Goal: Find contact information: Find contact information

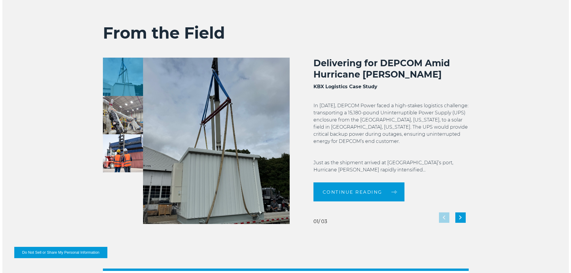
scroll to position [1327, 0]
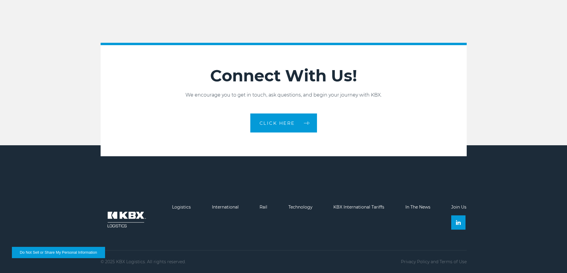
click at [43, 254] on button "Do Not Sell or Share My Personal Information" at bounding box center [58, 252] width 93 height 11
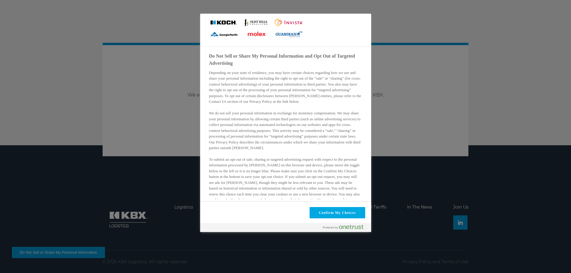
scroll to position [65, 0]
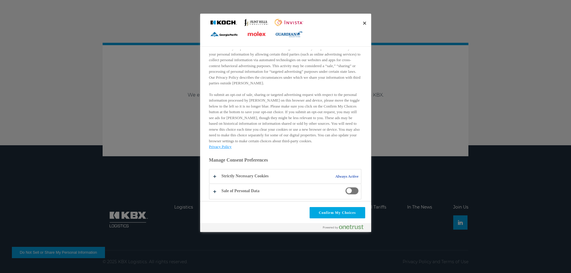
click at [345, 189] on span "Do Not Sell or Share My Personal Information and Opt Out of Targeted Advertising" at bounding box center [351, 190] width 13 height 7
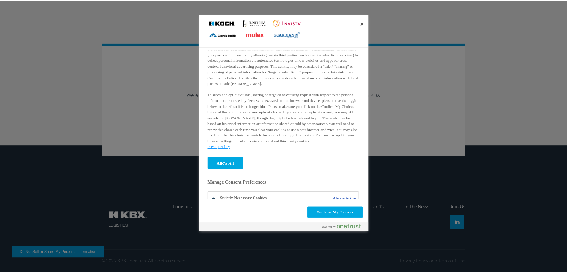
scroll to position [87, 0]
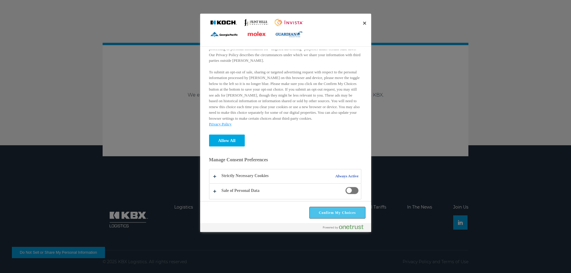
click at [336, 213] on button "Confirm My Choices" at bounding box center [338, 212] width 56 height 11
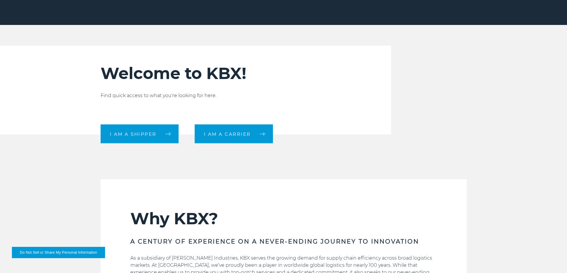
scroll to position [0, 0]
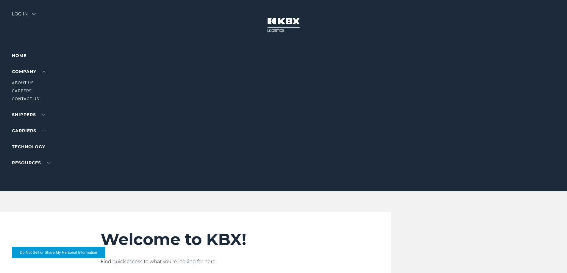
click at [26, 99] on link "Contact Us" at bounding box center [25, 99] width 27 height 4
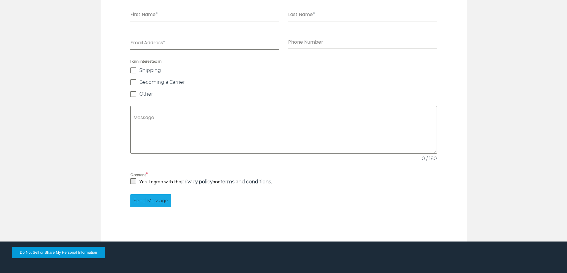
scroll to position [569, 0]
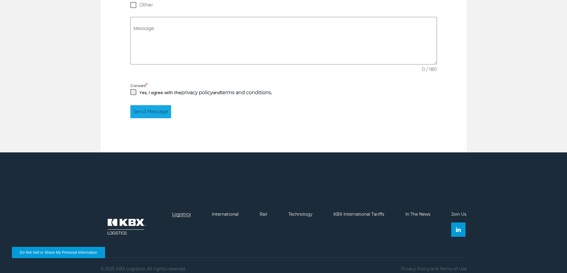
click at [175, 212] on link "Logistics" at bounding box center [181, 214] width 19 height 5
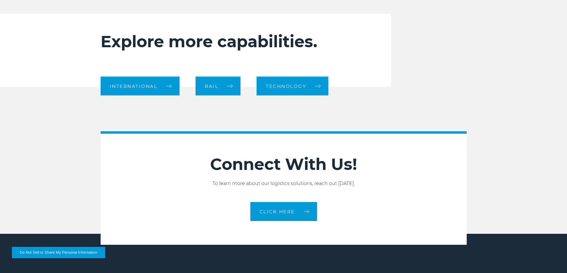
scroll to position [684, 0]
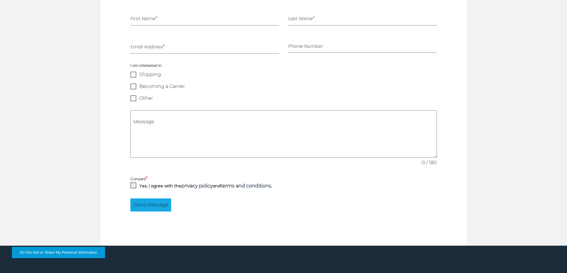
scroll to position [446, 0]
